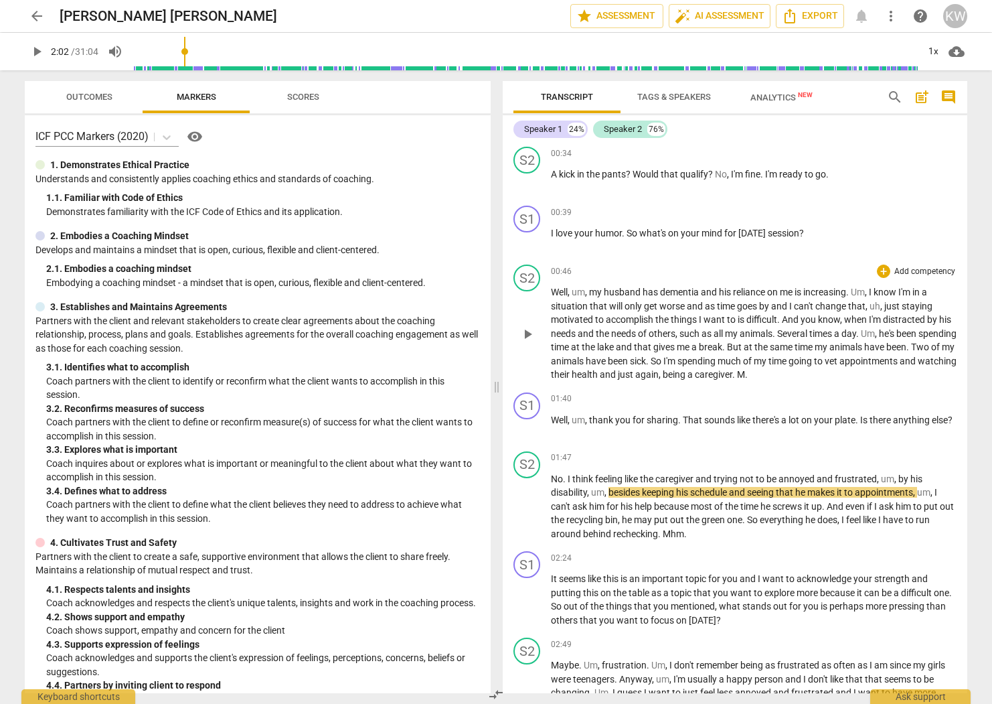
scroll to position [179, 0]
click at [532, 248] on span "play_arrow" at bounding box center [528, 240] width 16 height 16
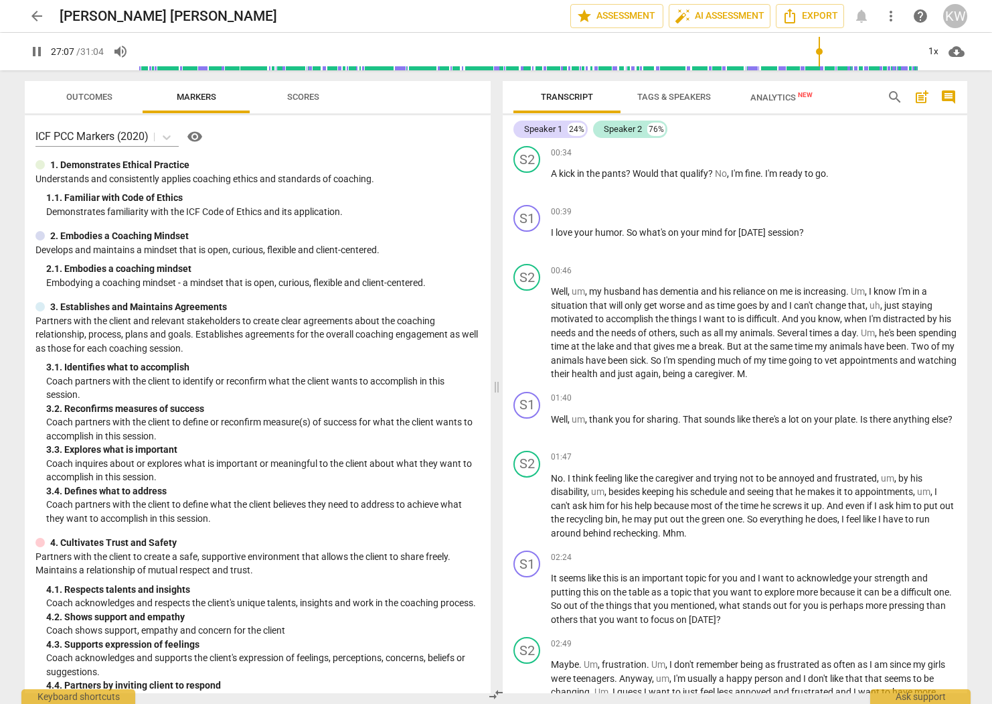
scroll to position [6356, 0]
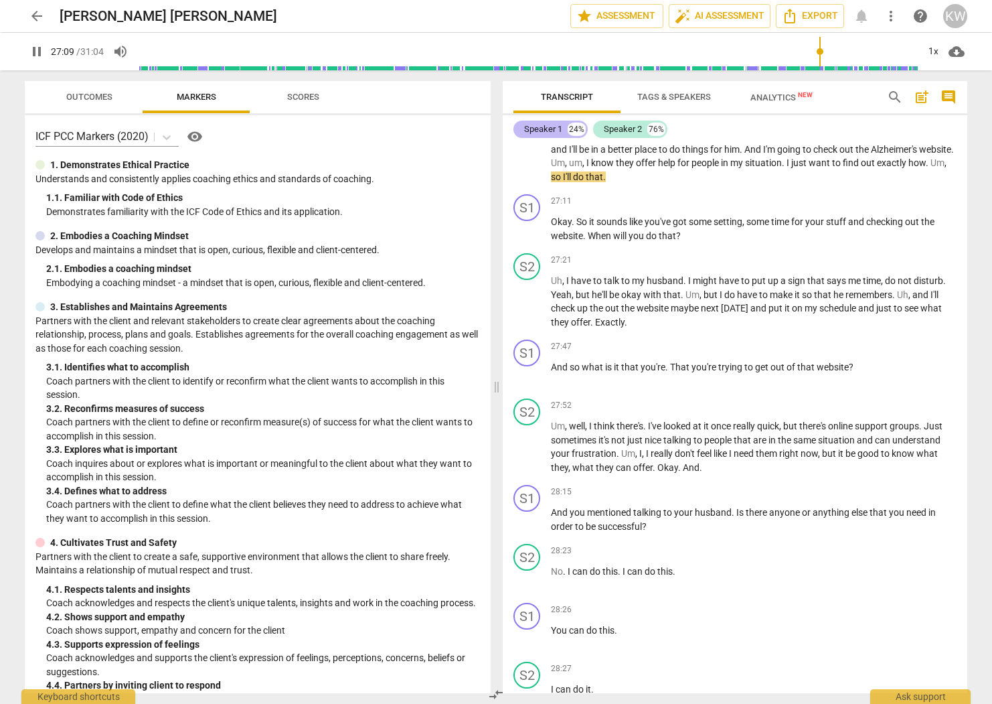
click at [553, 129] on div "Speaker 1" at bounding box center [543, 129] width 38 height 13
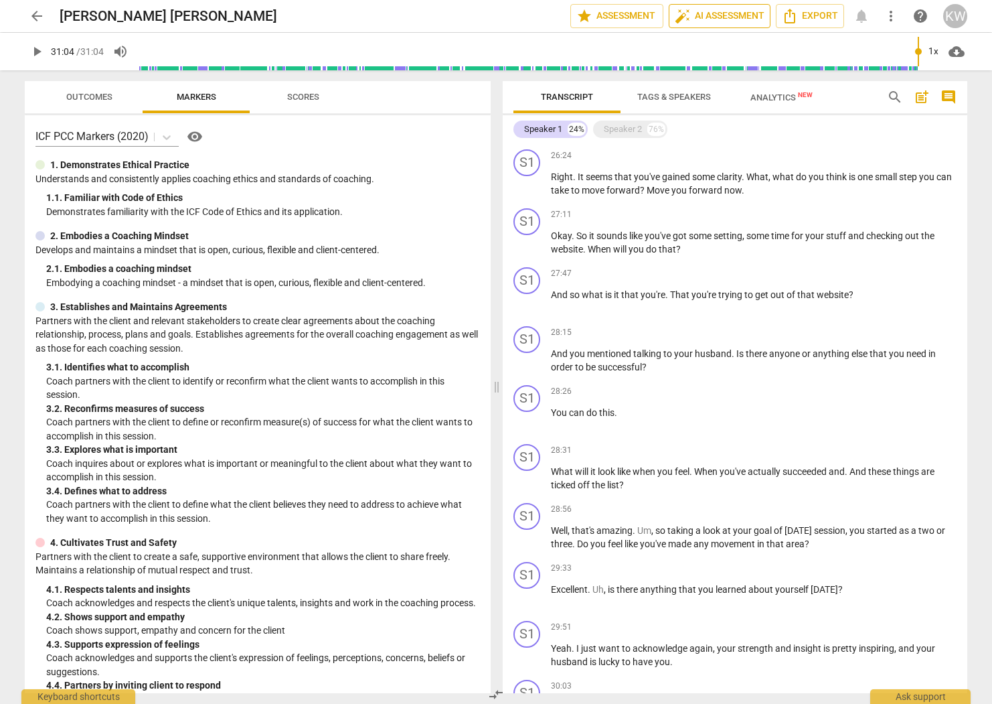
type input "1864"
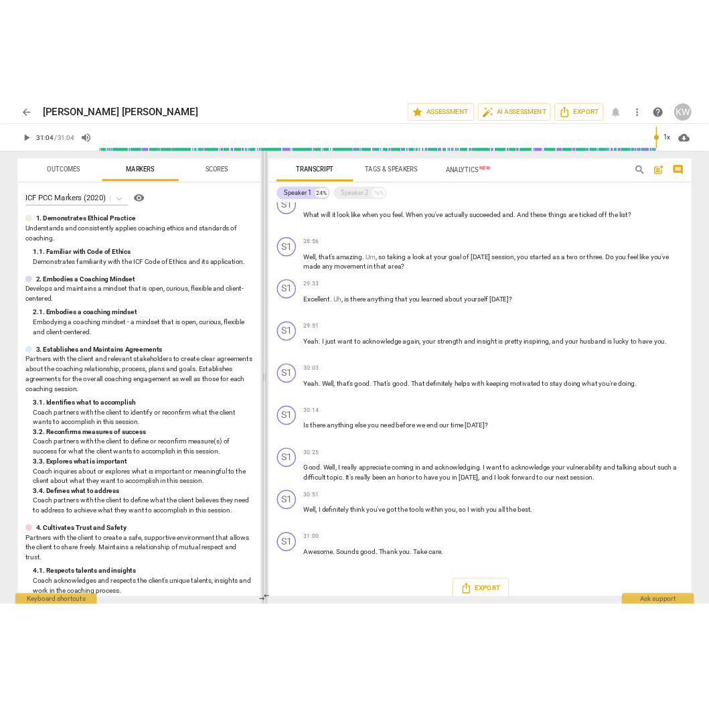
scroll to position [2977, 0]
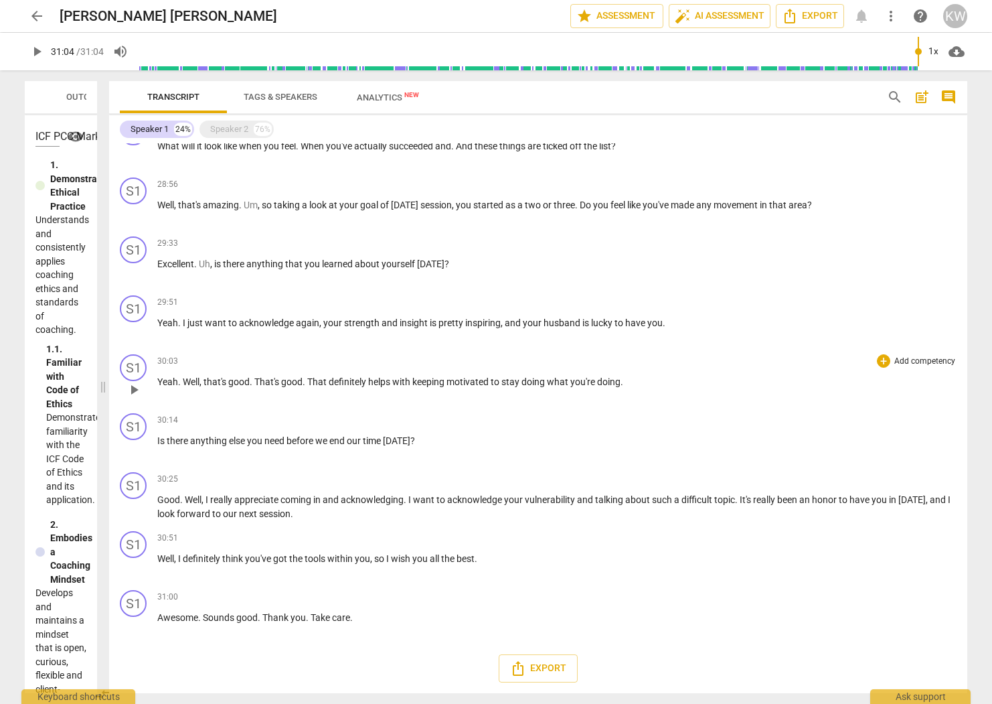
drag, startPoint x: 497, startPoint y: 384, endPoint x: 320, endPoint y: 348, distance: 180.4
click at [104, 366] on span at bounding box center [103, 386] width 8 height 633
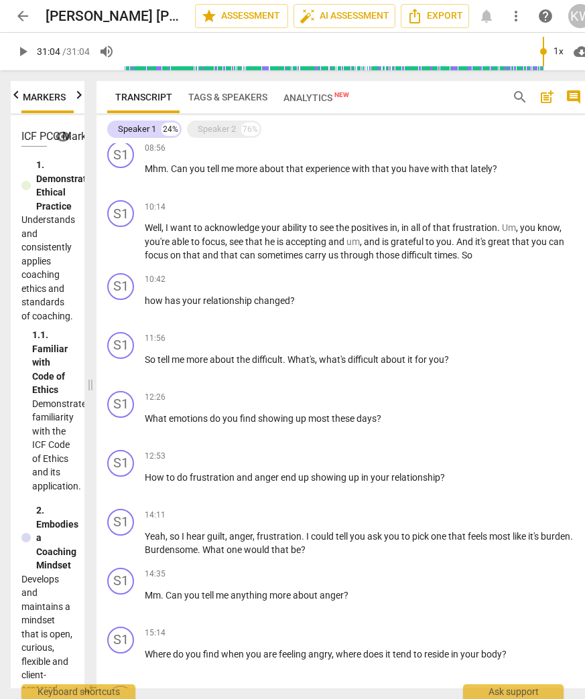
scroll to position [982, 0]
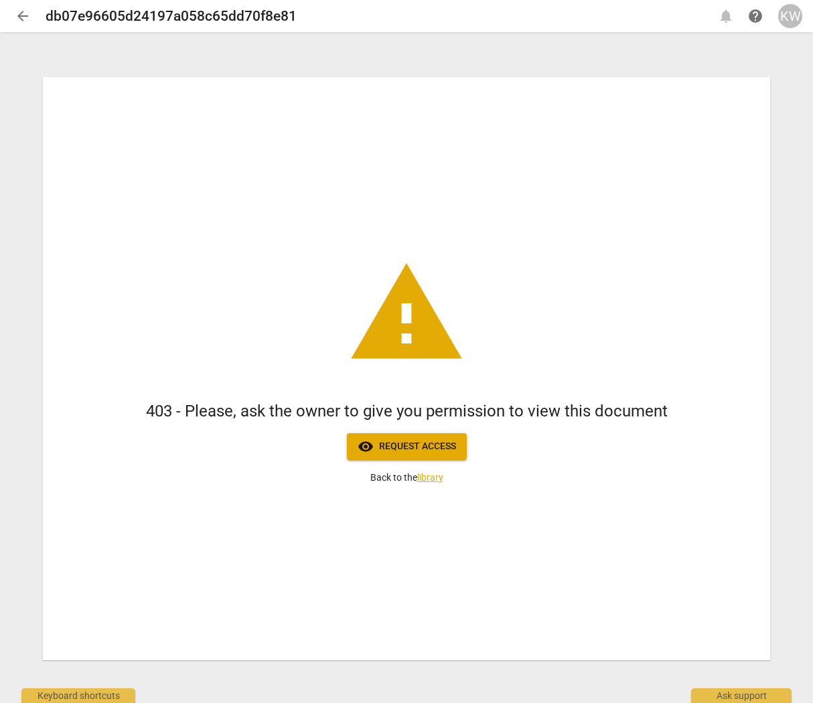
click at [794, 17] on div "KW" at bounding box center [790, 16] width 24 height 24
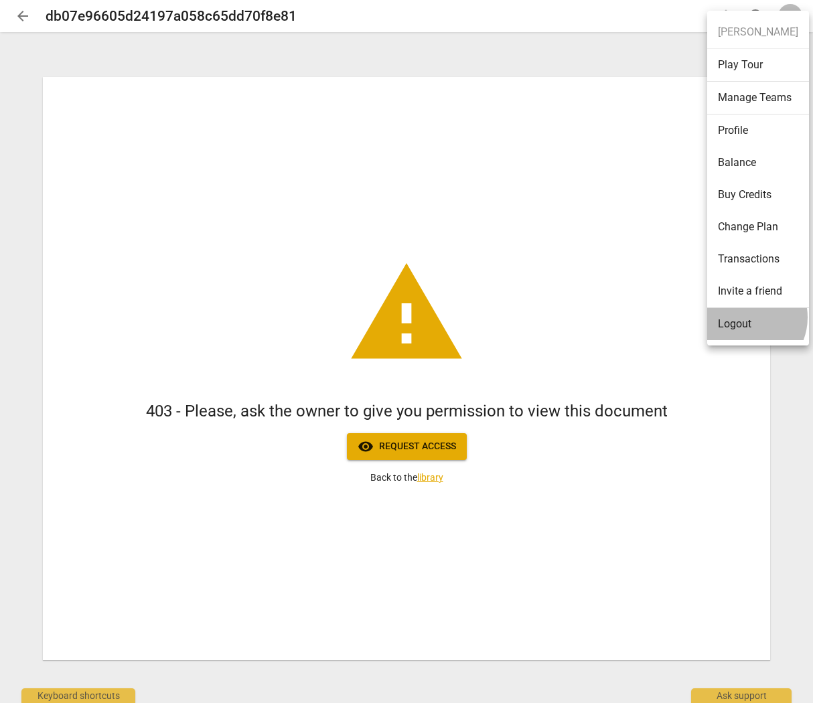
click at [744, 317] on li "Logout" at bounding box center [758, 324] width 102 height 32
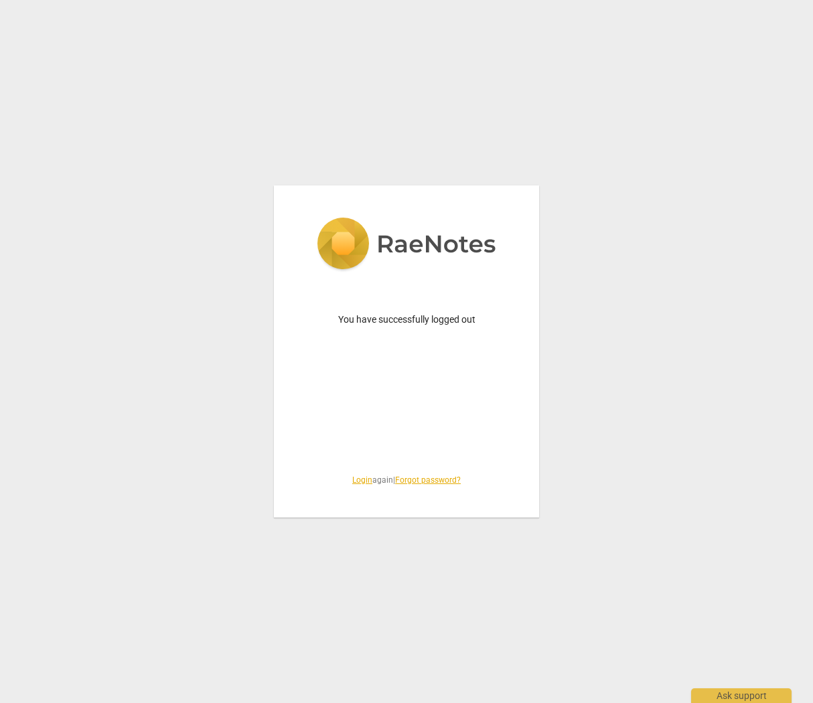
click at [358, 478] on link "Login" at bounding box center [362, 479] width 20 height 9
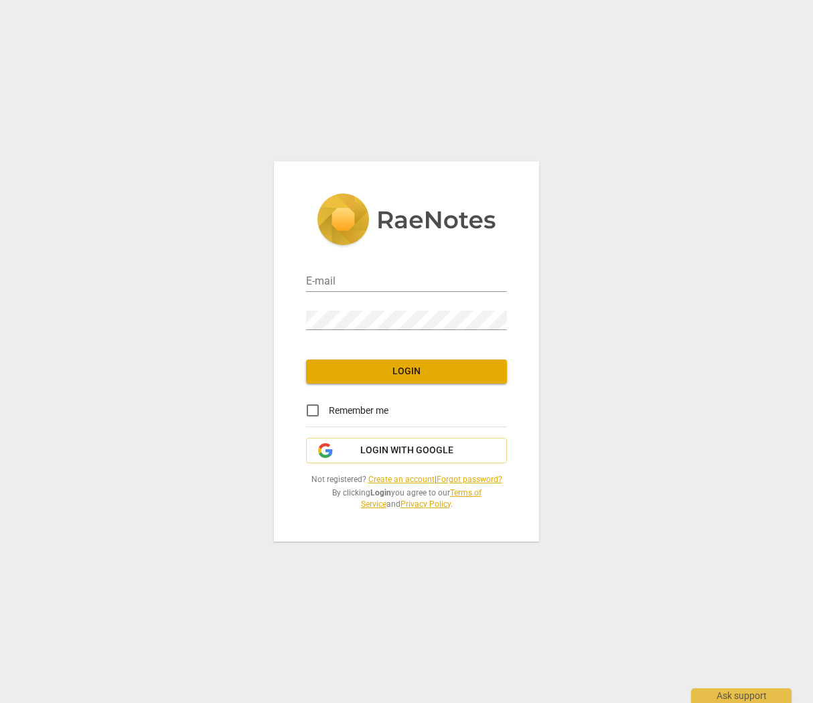
type input "[PERSON_NAME][EMAIL_ADDRESS][DOMAIN_NAME]"
click at [411, 447] on span "Login with Google" at bounding box center [406, 450] width 93 height 13
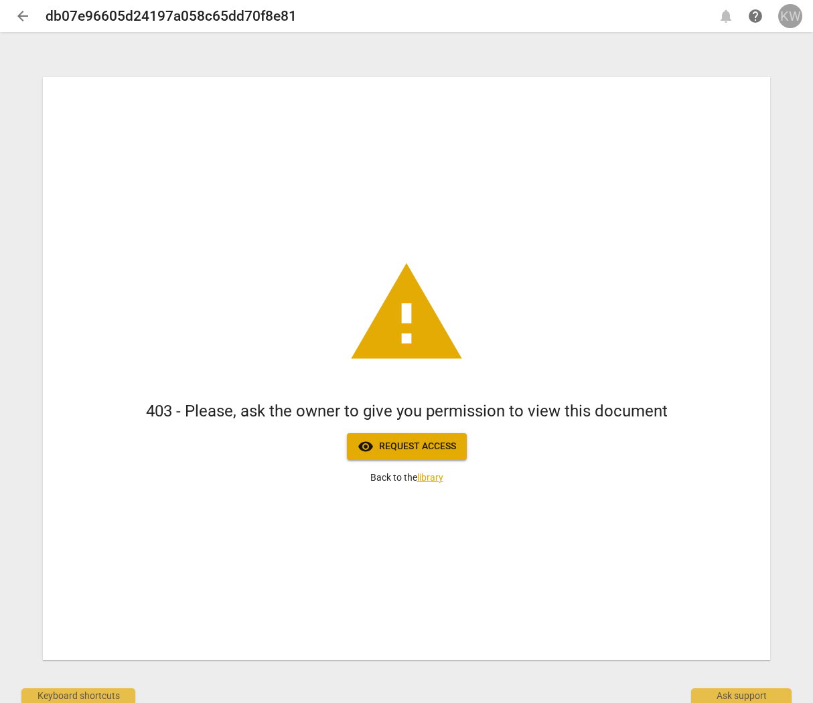
click at [791, 14] on div "KW" at bounding box center [790, 16] width 24 height 24
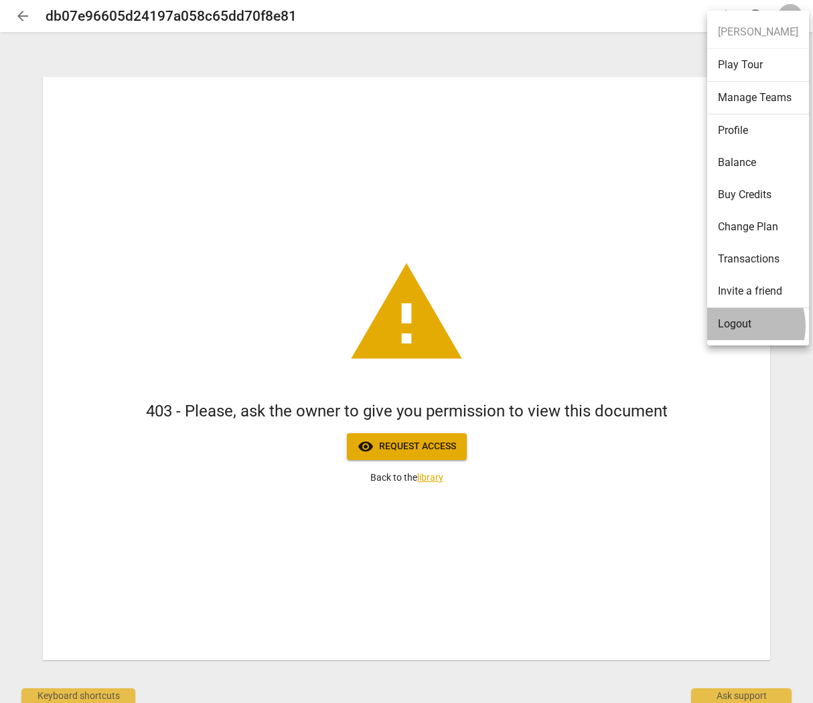
click at [737, 326] on li "Logout" at bounding box center [758, 324] width 102 height 32
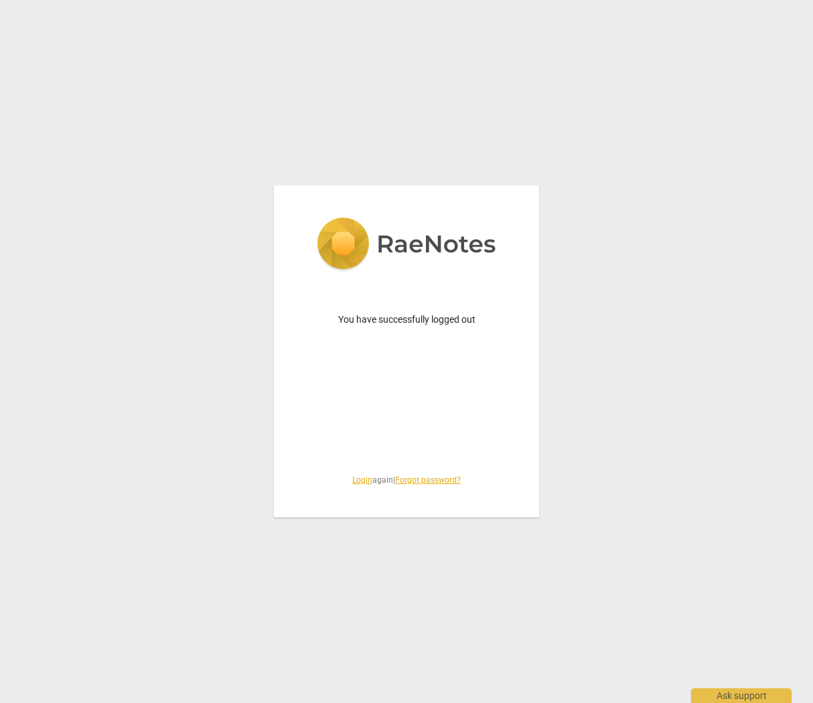
click at [356, 475] on link "Login" at bounding box center [362, 479] width 20 height 9
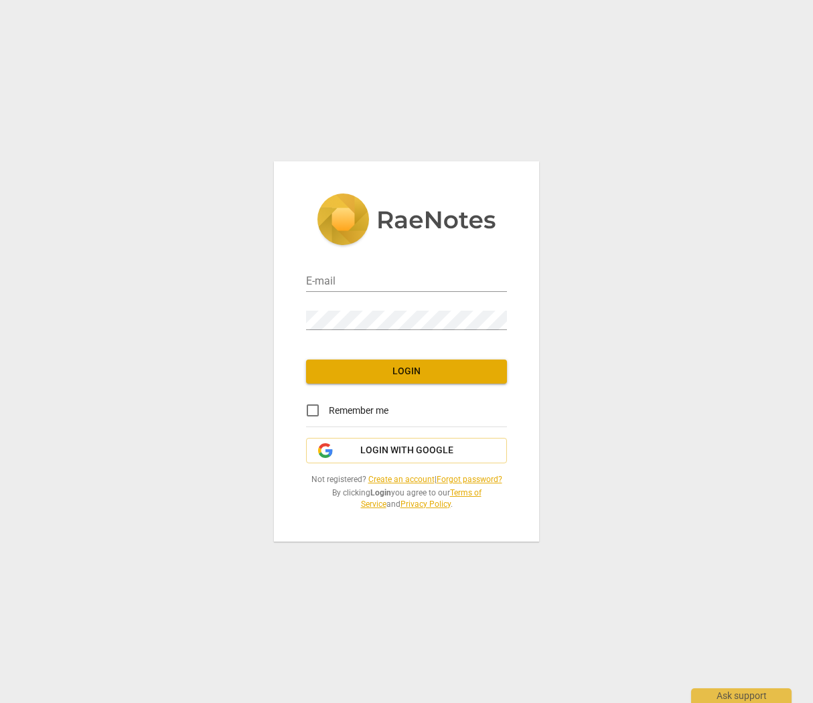
type input "[PERSON_NAME][EMAIL_ADDRESS][DOMAIN_NAME]"
click at [401, 366] on span "Login" at bounding box center [406, 371] width 179 height 13
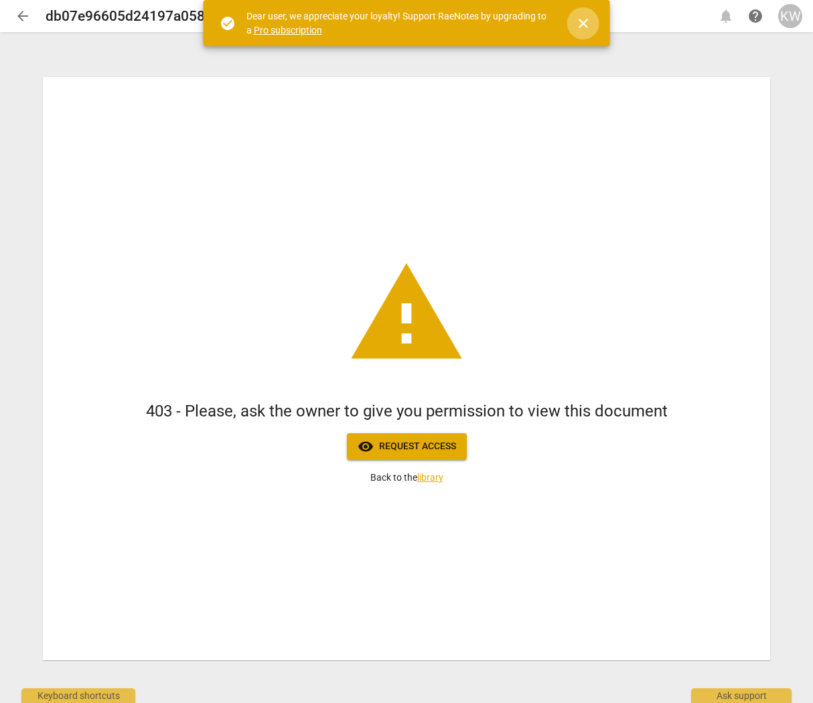
click at [590, 23] on span "close" at bounding box center [583, 23] width 16 height 16
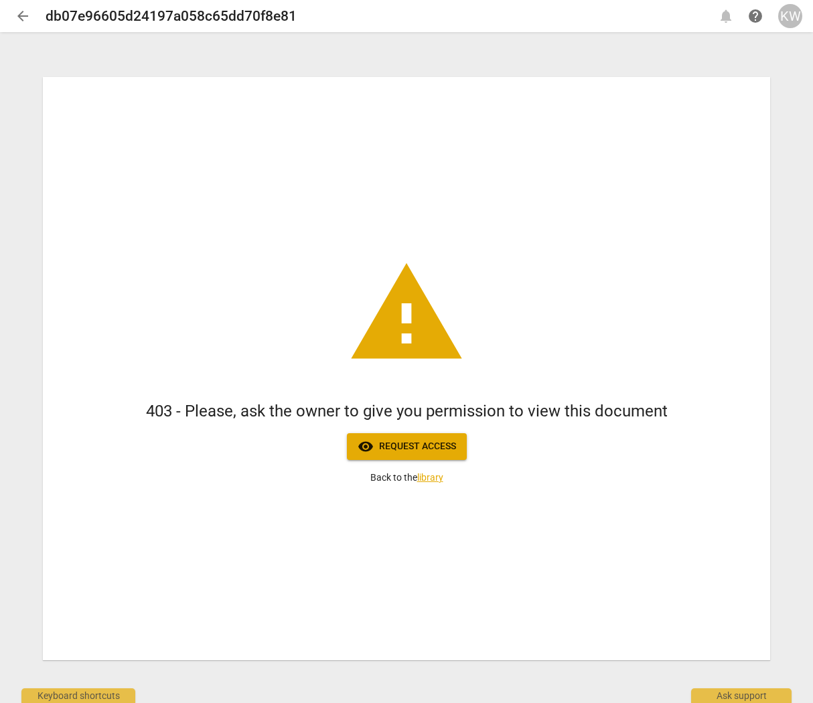
click at [789, 17] on div "KW" at bounding box center [790, 16] width 24 height 24
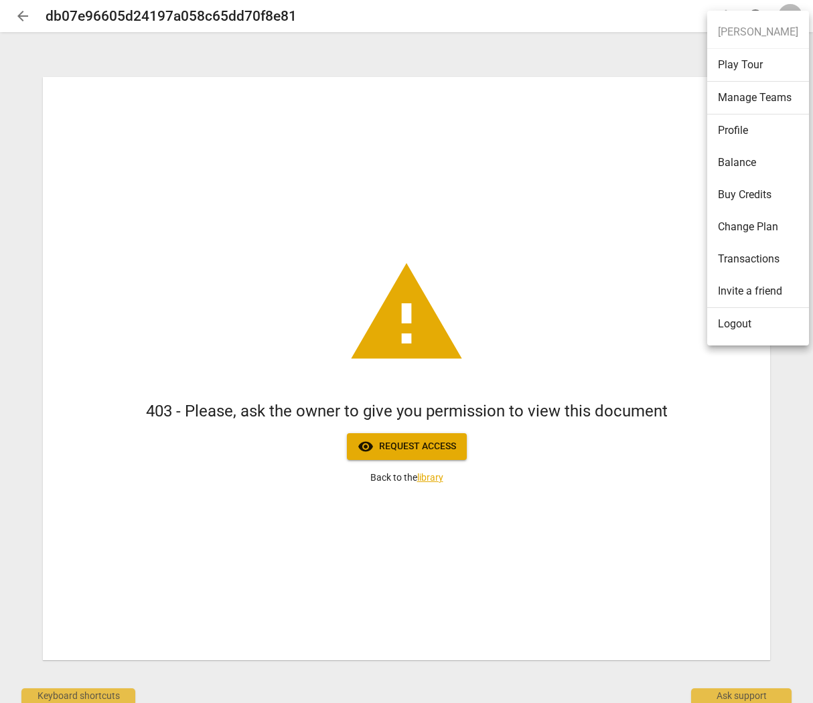
click at [730, 323] on li "Logout" at bounding box center [758, 324] width 102 height 32
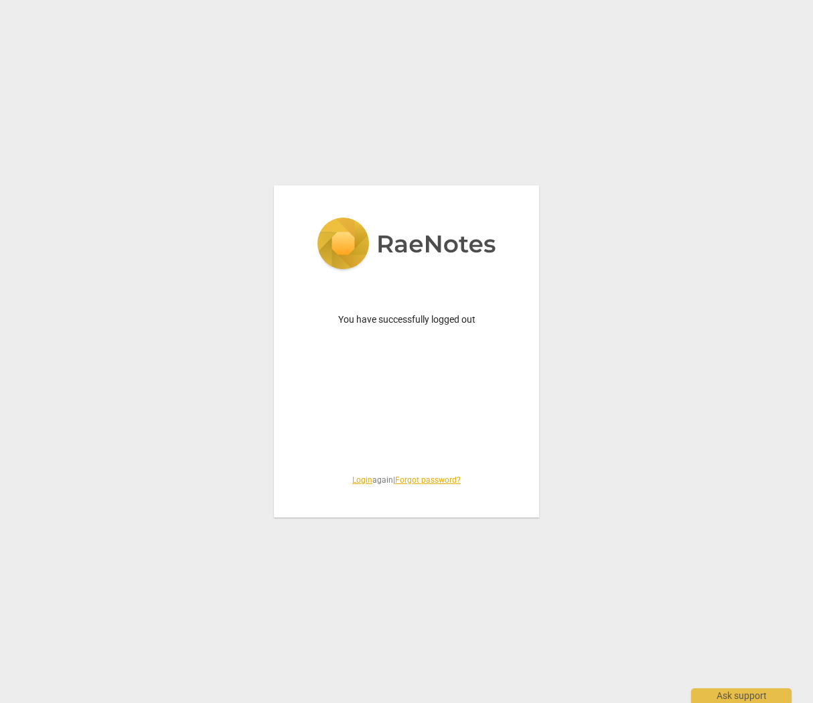
click at [354, 478] on link "Login" at bounding box center [362, 479] width 20 height 9
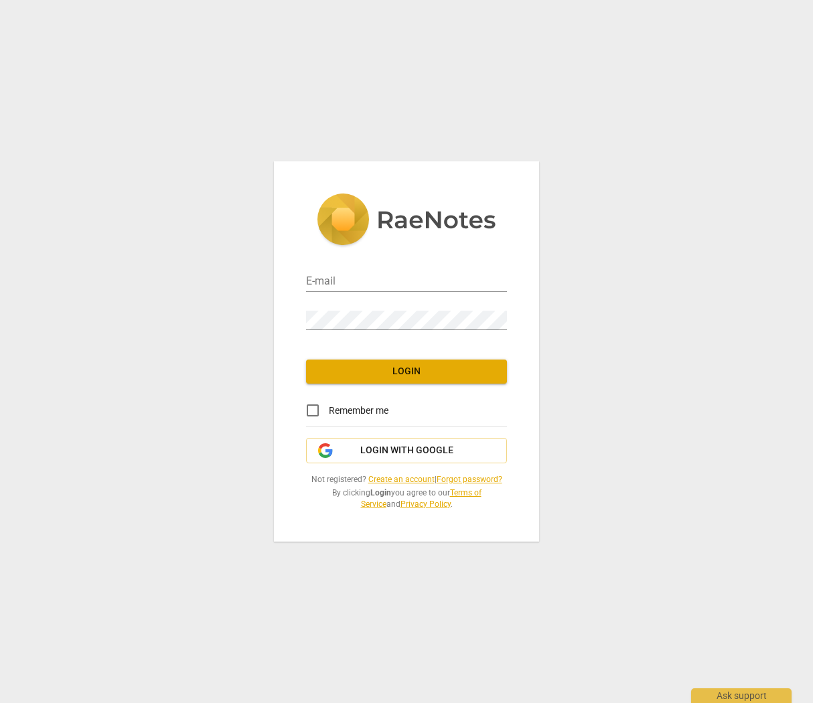
type input "kelly@coachacademy.com"
click at [376, 374] on span "Login" at bounding box center [406, 371] width 179 height 13
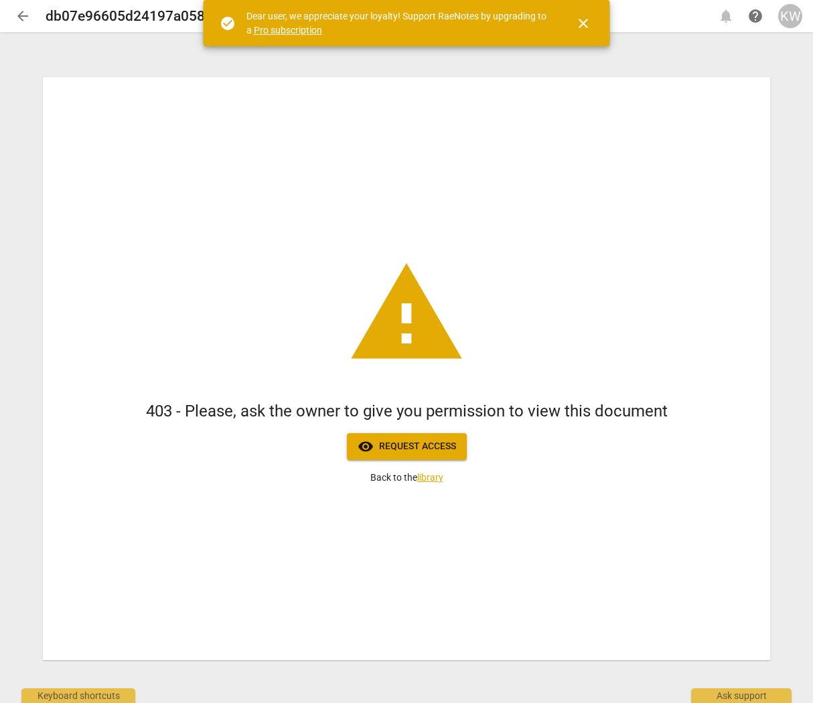
click at [779, 18] on div "KW" at bounding box center [790, 16] width 24 height 24
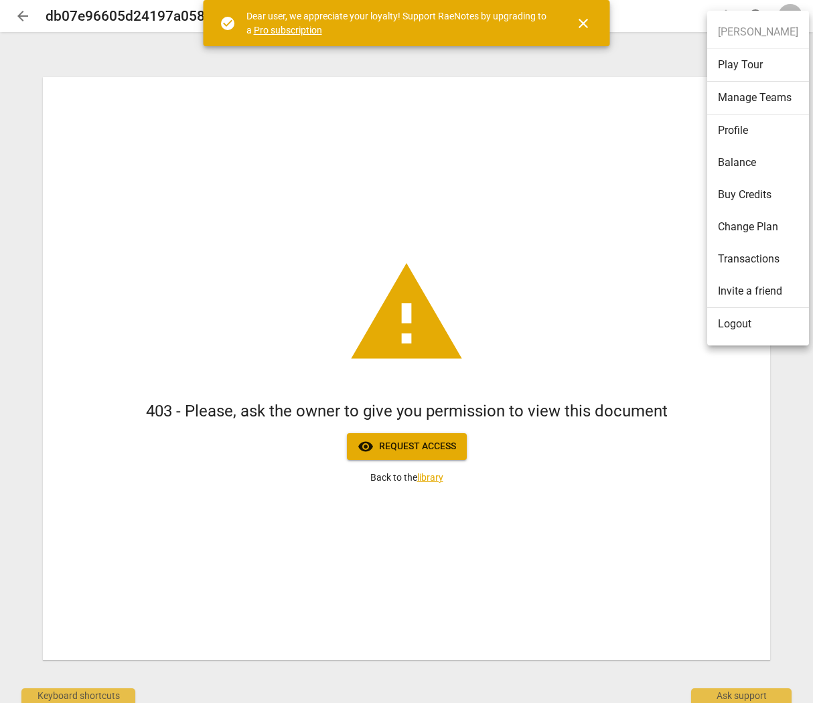
click at [740, 333] on li "Logout" at bounding box center [758, 324] width 102 height 32
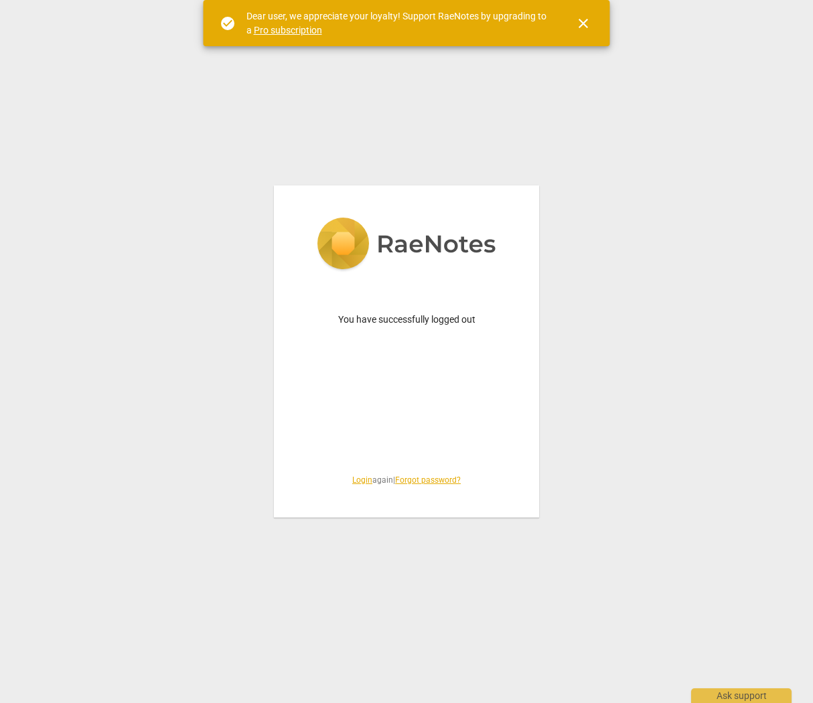
click at [355, 476] on link "Login" at bounding box center [362, 479] width 20 height 9
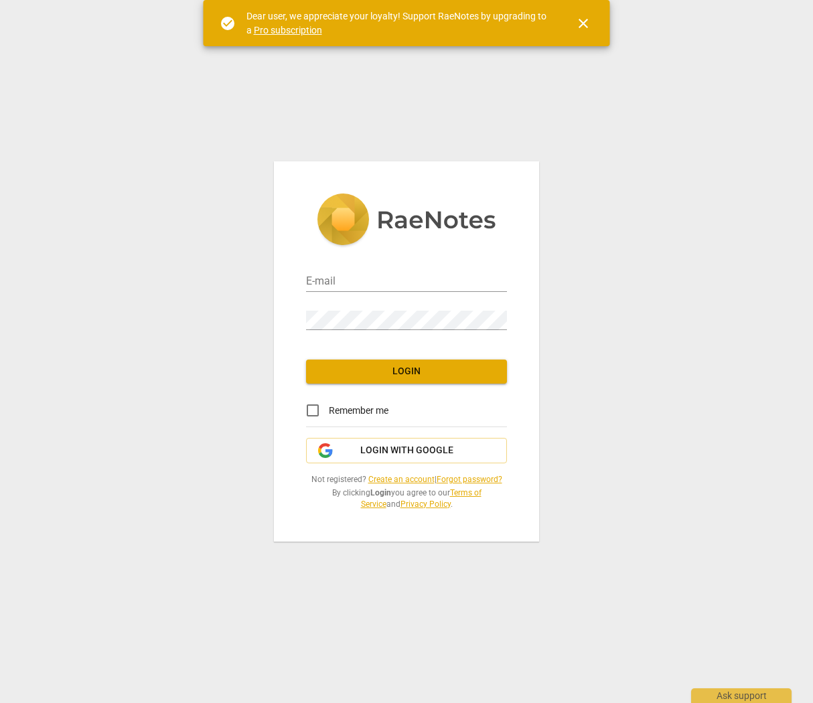
type input "[PERSON_NAME][EMAIL_ADDRESS][DOMAIN_NAME]"
click at [365, 451] on span "Login with Google" at bounding box center [406, 450] width 93 height 13
